Goal: Task Accomplishment & Management: Use online tool/utility

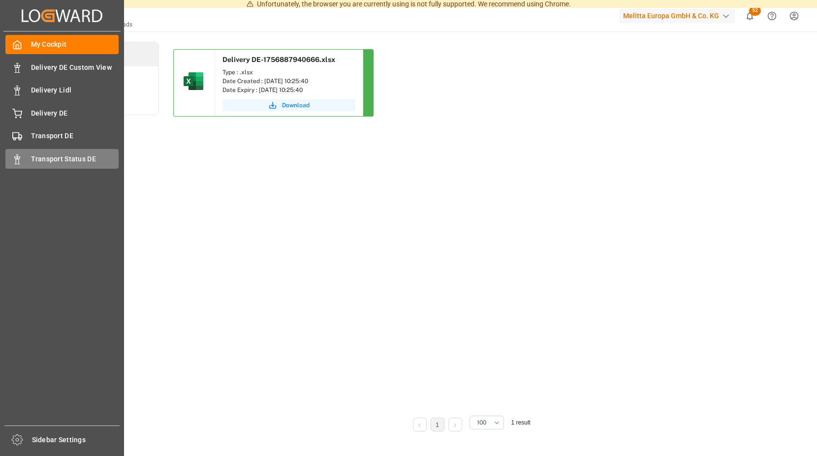
click at [65, 155] on span "Transport Status DE" at bounding box center [75, 159] width 88 height 10
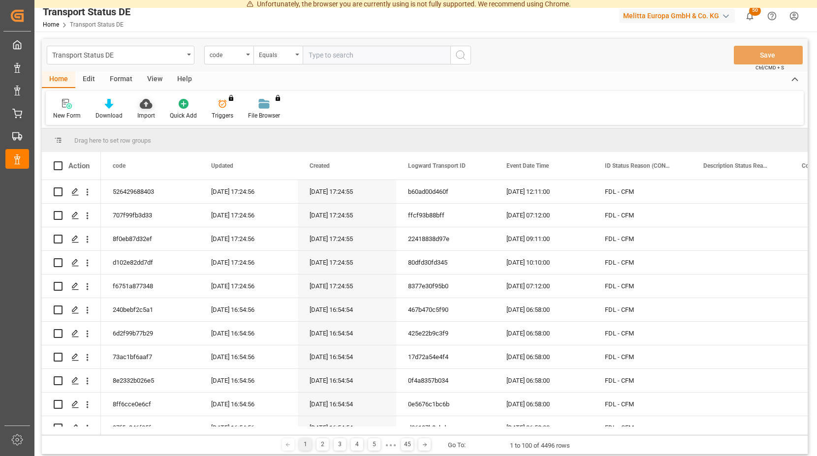
click at [142, 105] on icon at bounding box center [146, 104] width 12 height 10
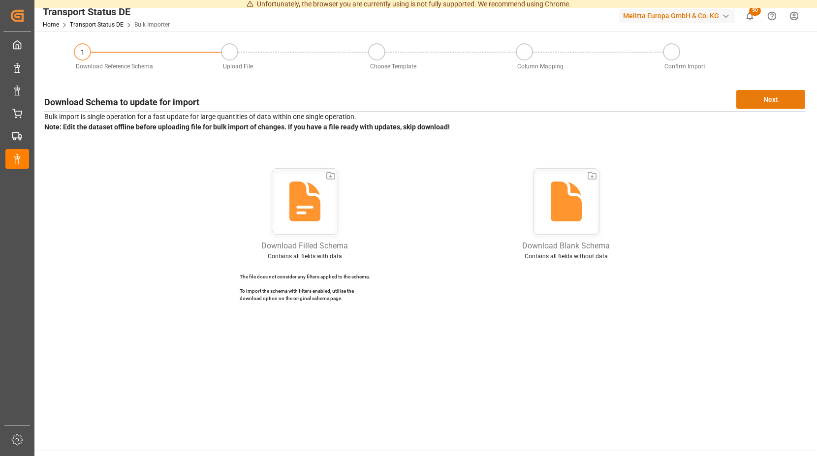
click at [763, 101] on button "Next" at bounding box center [770, 99] width 69 height 19
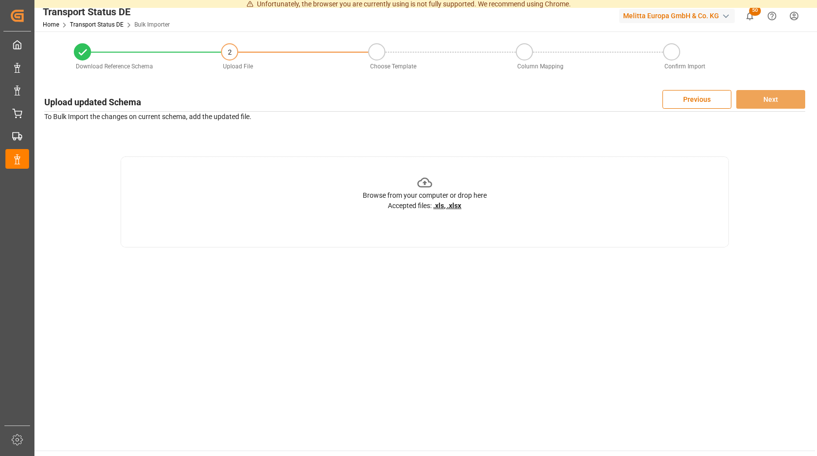
click at [427, 184] on icon at bounding box center [424, 182] width 15 height 15
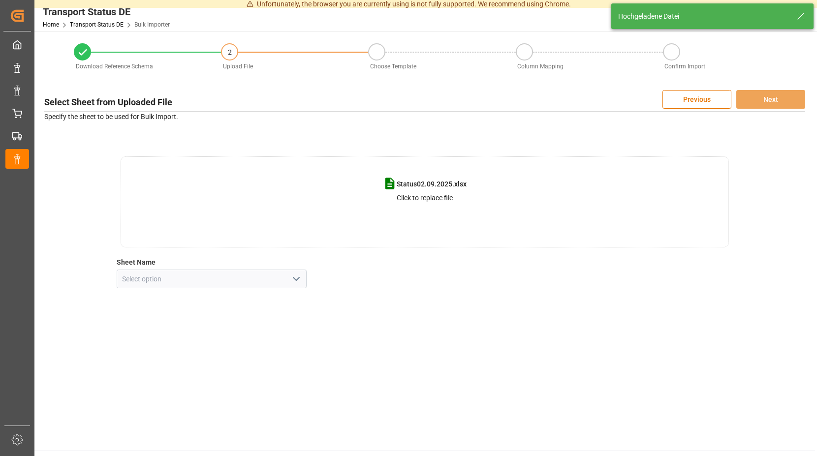
click at [297, 277] on icon "open menu" at bounding box center [296, 279] width 12 height 12
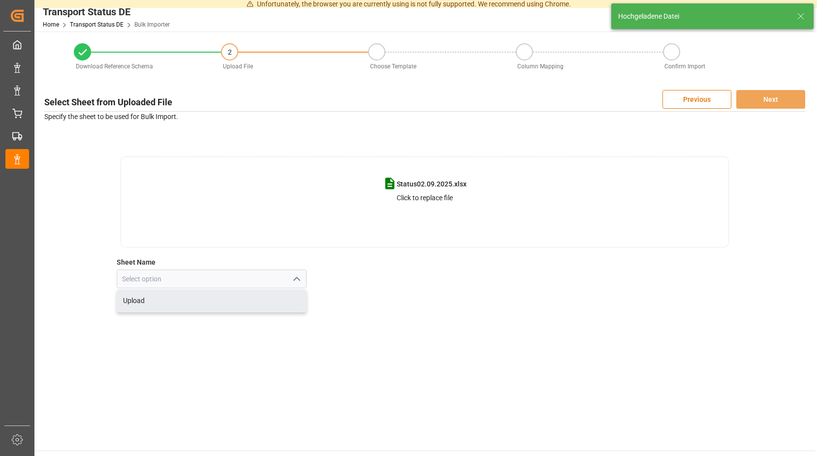
click at [156, 301] on div "Upload" at bounding box center [211, 301] width 189 height 22
type input "Upload"
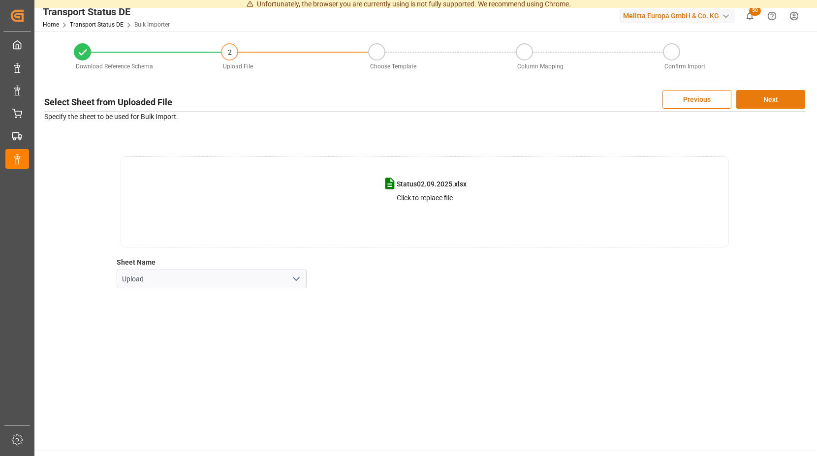
click at [762, 96] on button "Next" at bounding box center [770, 99] width 69 height 19
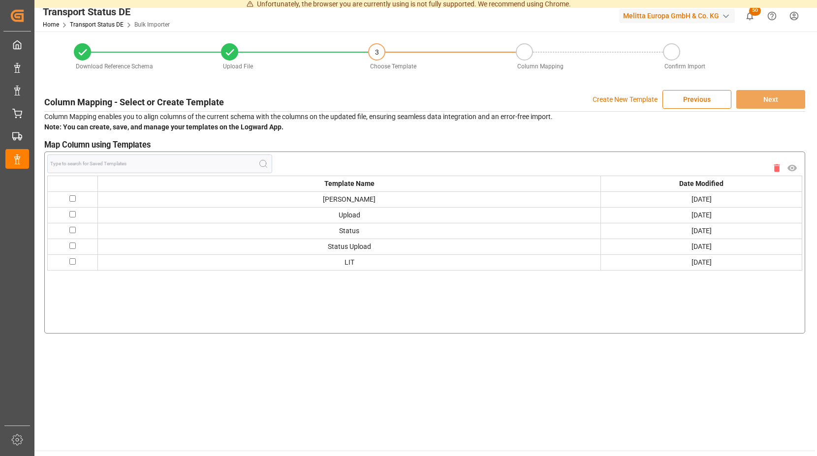
click at [71, 198] on input "checkbox" at bounding box center [72, 198] width 6 height 6
checkbox input "true"
click at [758, 94] on button "Next" at bounding box center [770, 99] width 69 height 19
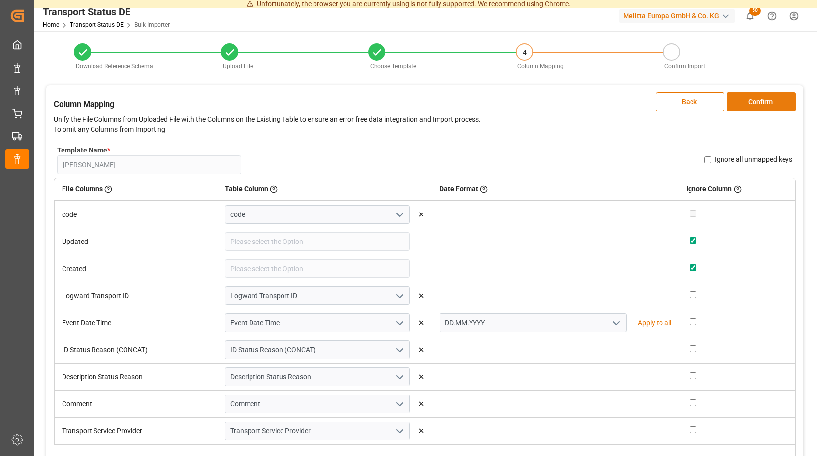
click at [744, 100] on button "Confirm" at bounding box center [761, 102] width 69 height 19
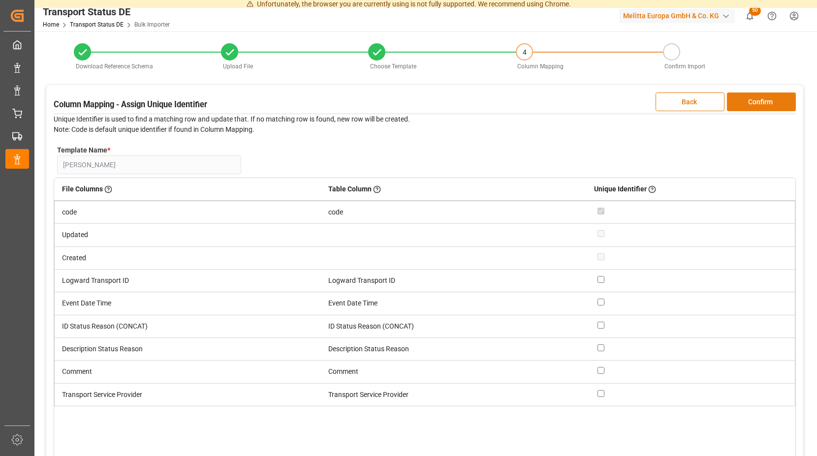
click at [744, 100] on button "Confirm" at bounding box center [761, 102] width 69 height 19
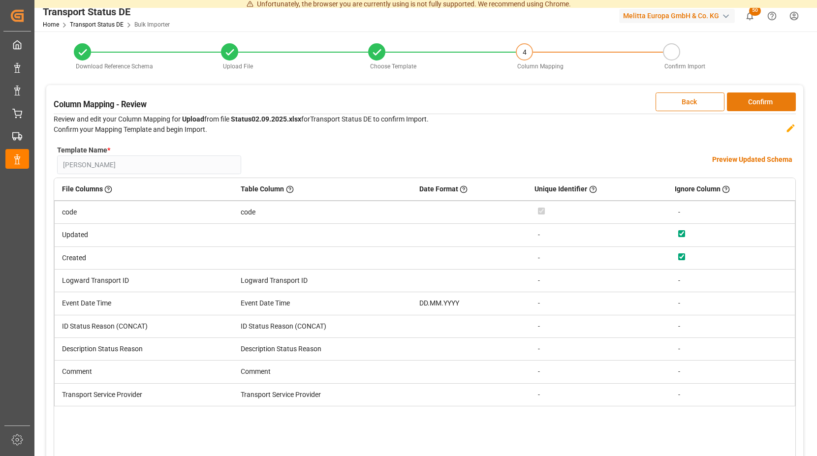
click at [744, 100] on button "Confirm" at bounding box center [761, 102] width 69 height 19
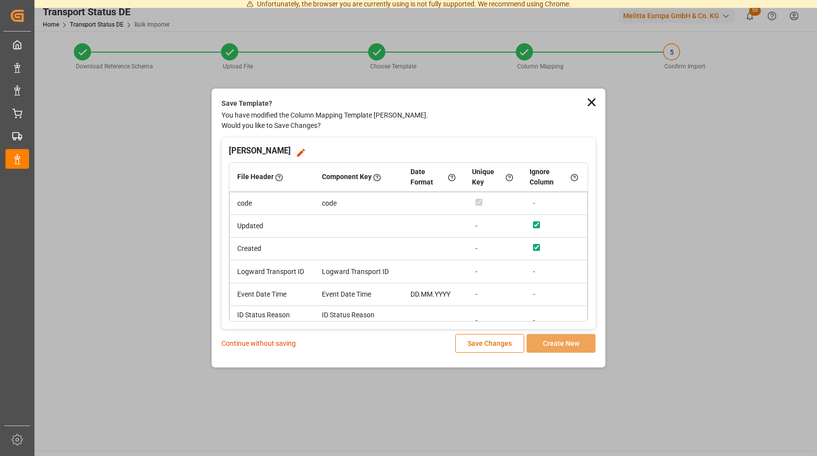
click at [248, 342] on p "Continue without saving" at bounding box center [258, 344] width 74 height 10
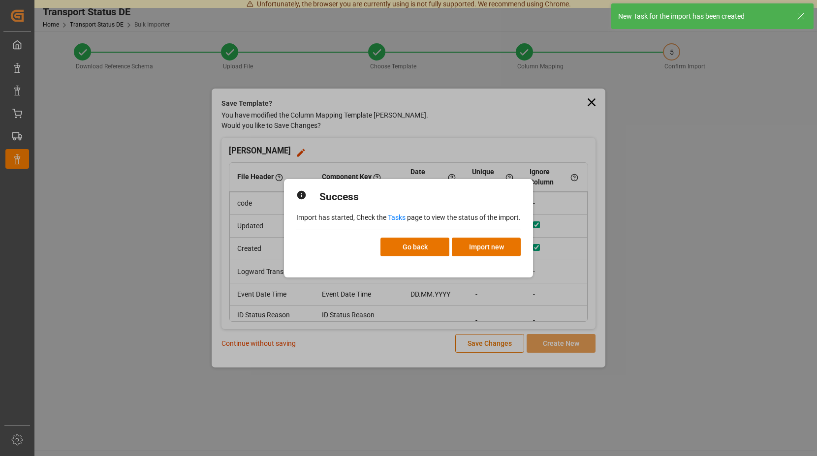
click at [395, 218] on link "Tasks" at bounding box center [397, 218] width 18 height 8
